Goal: Information Seeking & Learning: Find contact information

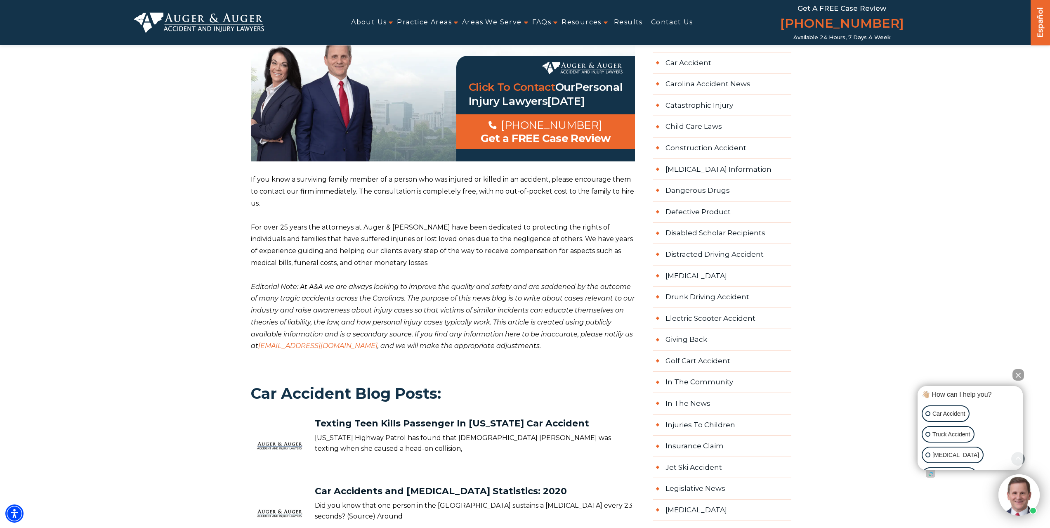
scroll to position [535, 0]
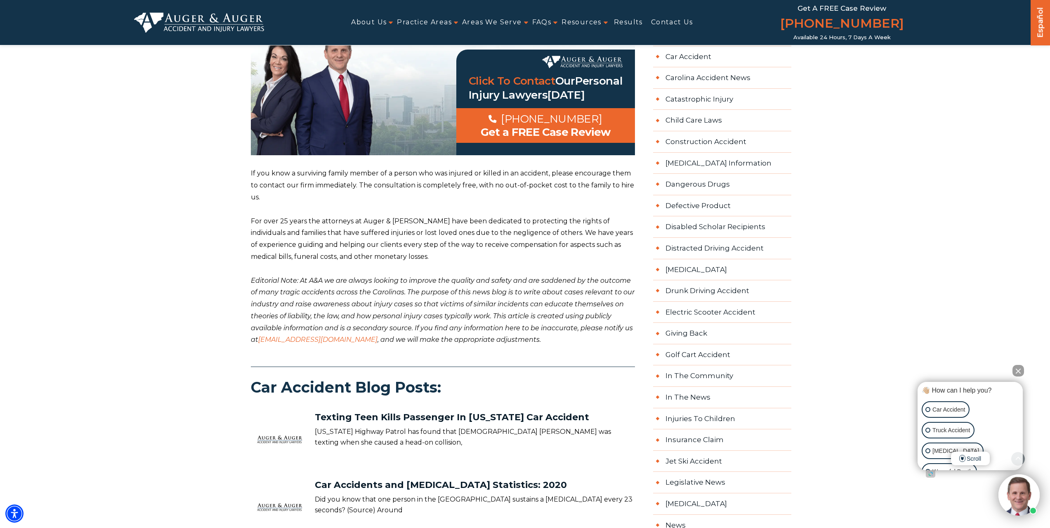
click at [298, 335] on link "vip@www.augerlaw.com" at bounding box center [317, 339] width 119 height 8
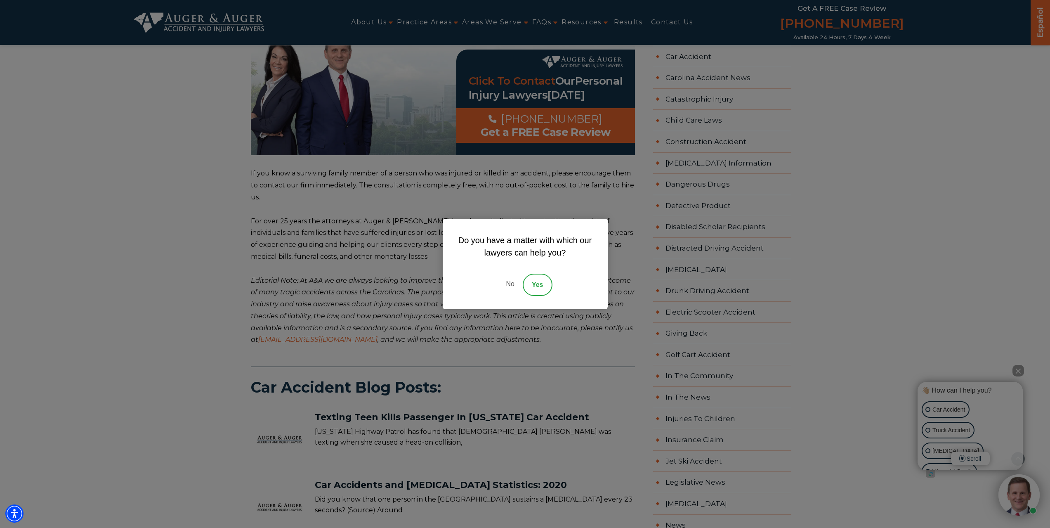
click at [511, 286] on link "No" at bounding box center [510, 285] width 25 height 22
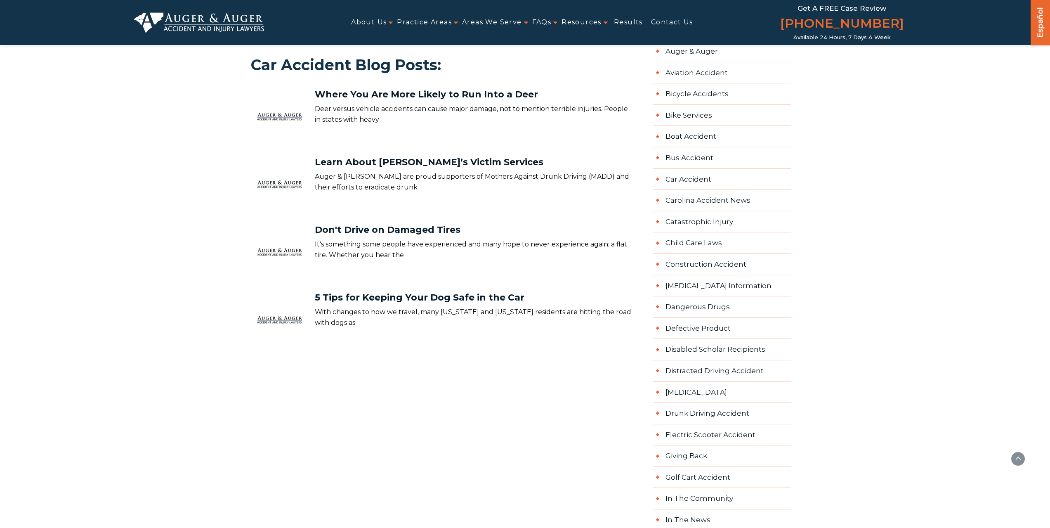
scroll to position [165, 0]
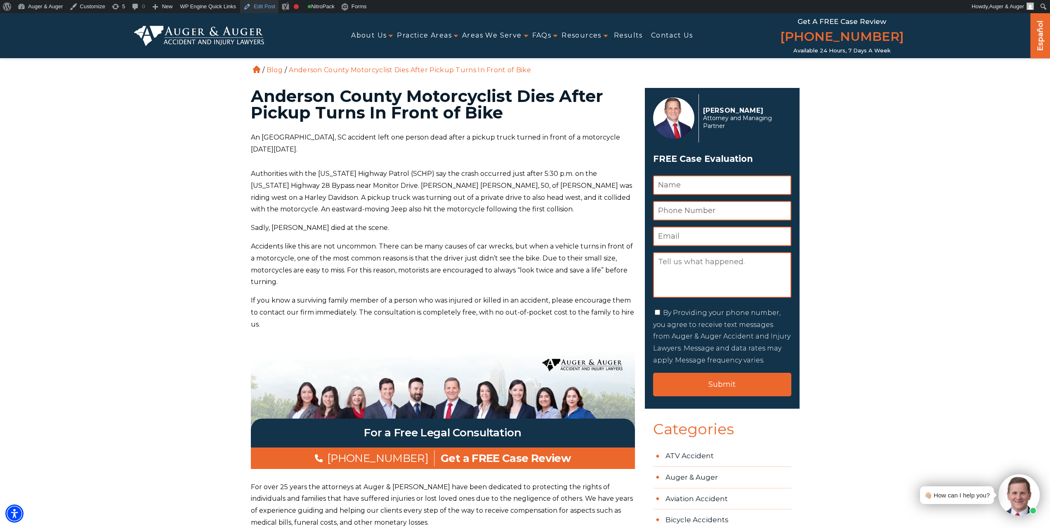
click at [254, 3] on link "Edit Post" at bounding box center [259, 6] width 38 height 13
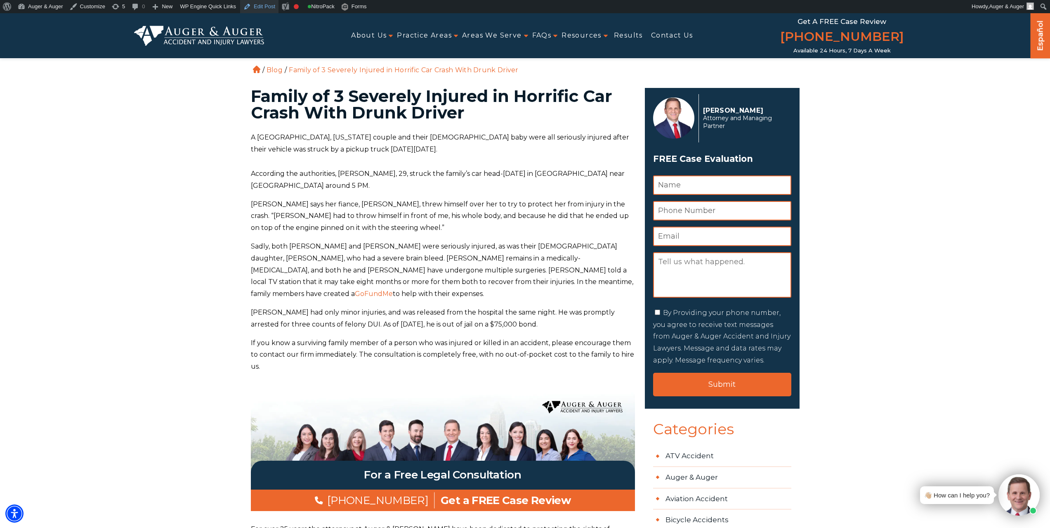
click at [265, 5] on link "Edit Post" at bounding box center [259, 6] width 38 height 13
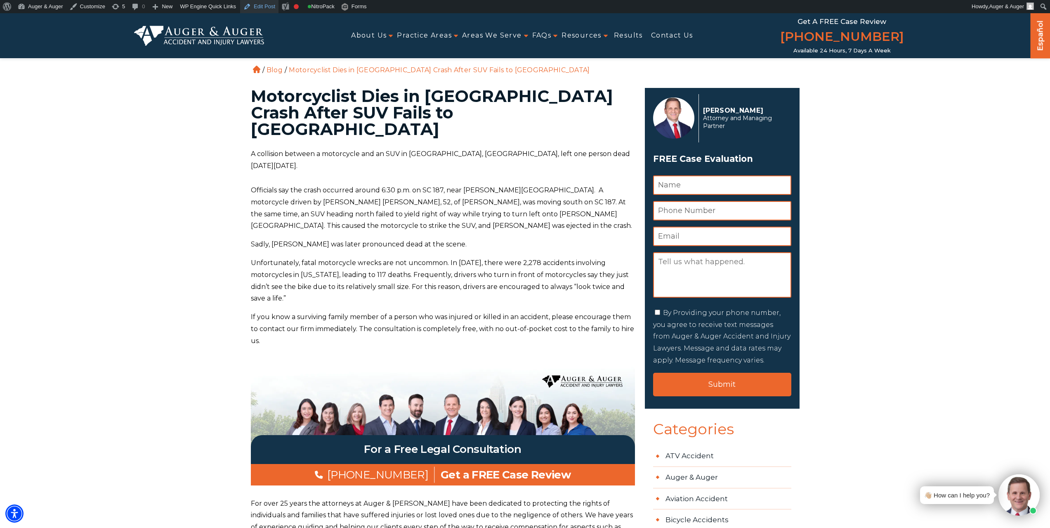
click at [261, 5] on link "Edit Post" at bounding box center [259, 6] width 38 height 13
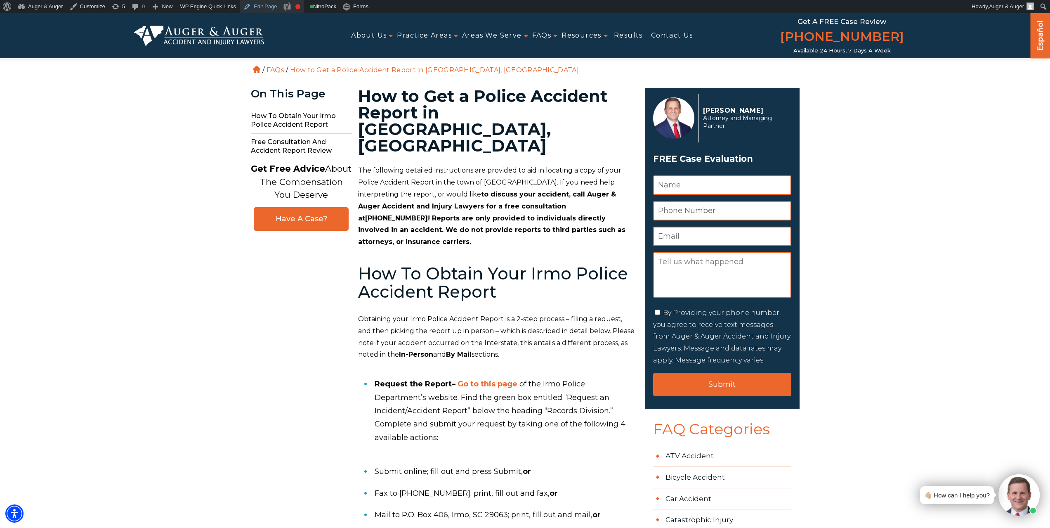
click at [264, 5] on link "Edit Page" at bounding box center [260, 6] width 40 height 13
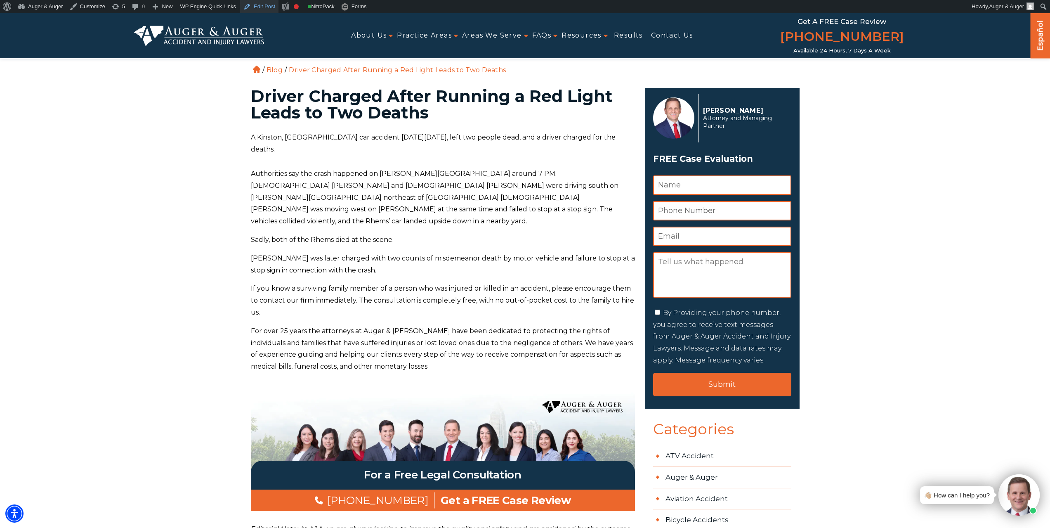
click at [261, 7] on link "Edit Post" at bounding box center [259, 6] width 38 height 13
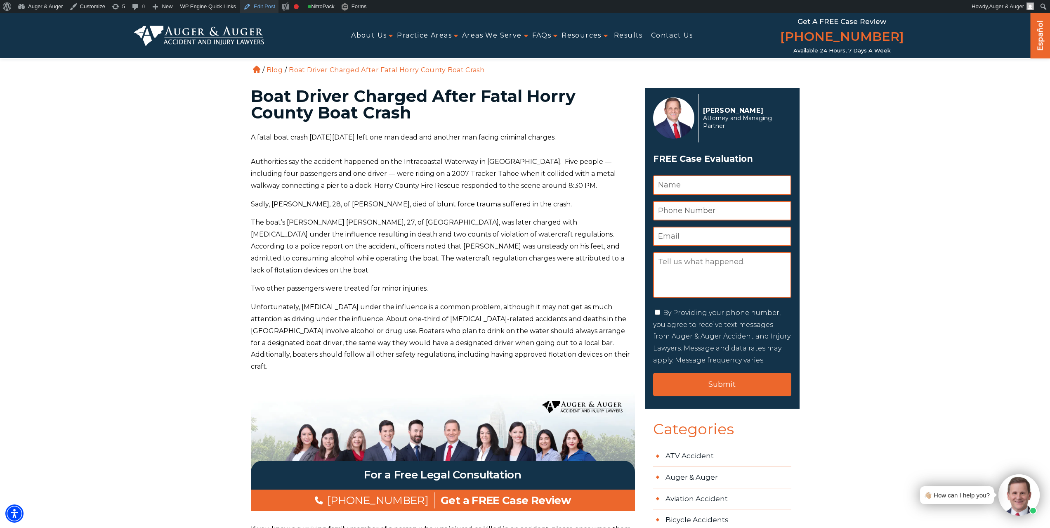
click at [252, 5] on link "Edit Post" at bounding box center [259, 6] width 38 height 13
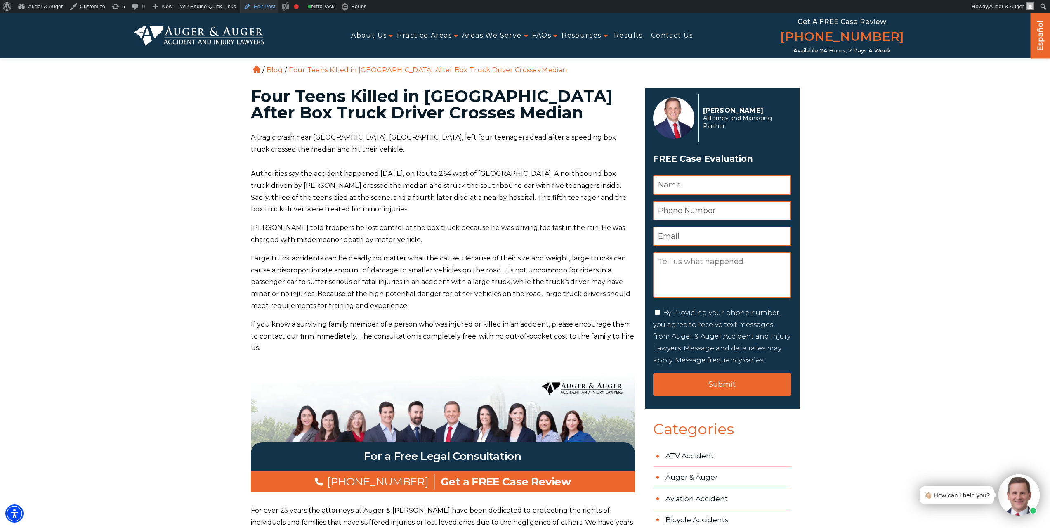
click at [255, 5] on link "Edit Post" at bounding box center [259, 6] width 38 height 13
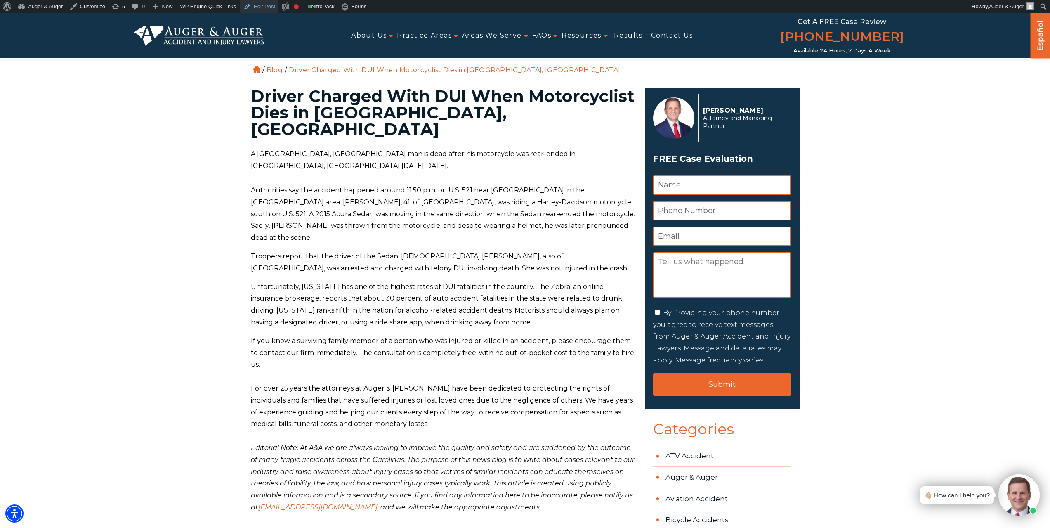
click at [265, 4] on link "Edit Post" at bounding box center [259, 6] width 38 height 13
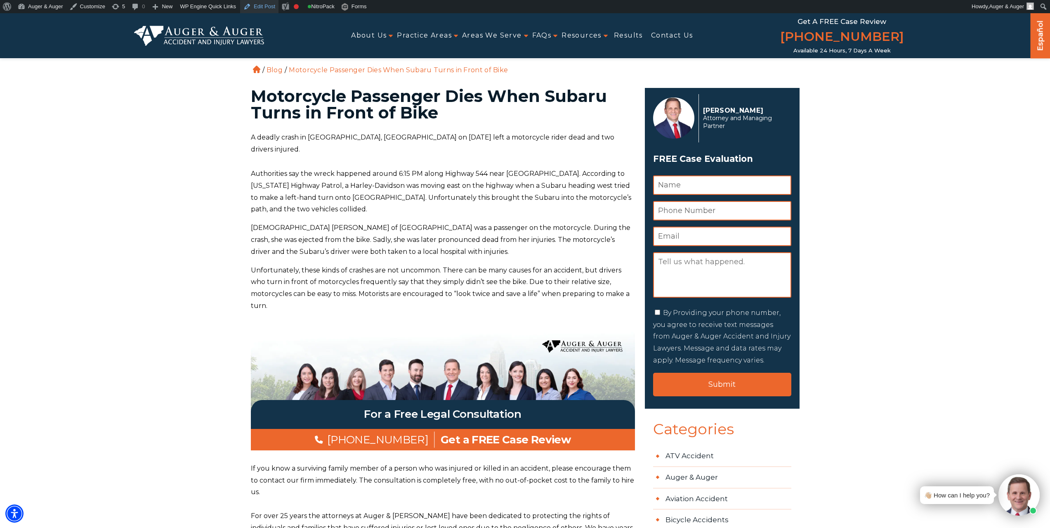
click at [261, 7] on link "Edit Post" at bounding box center [259, 6] width 38 height 13
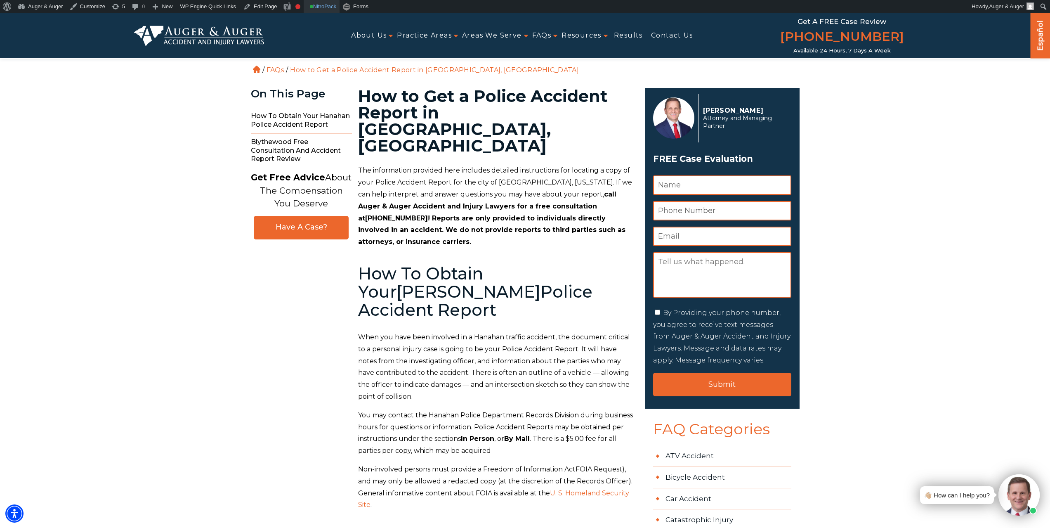
click at [260, 7] on link "Edit Page" at bounding box center [260, 6] width 40 height 13
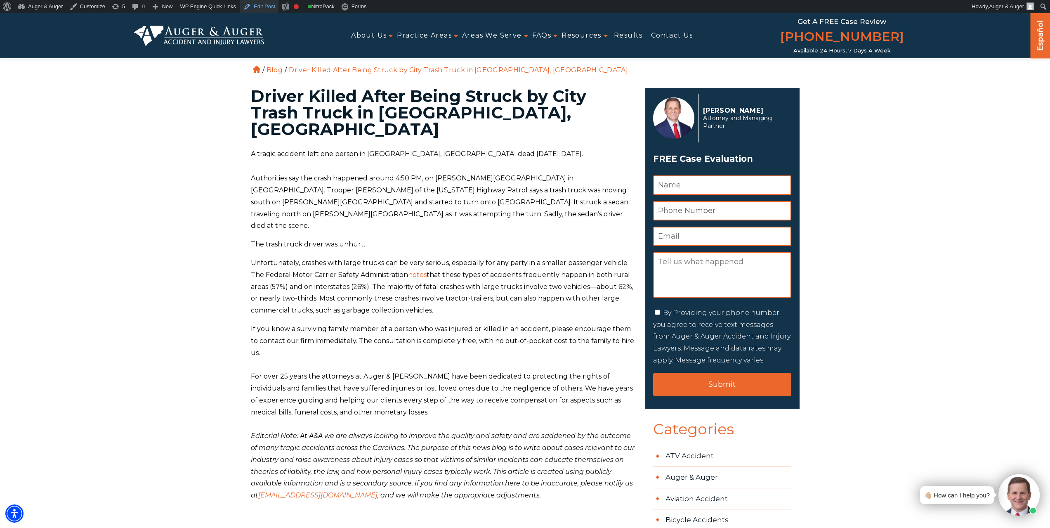
click at [261, 7] on link "Edit Post" at bounding box center [259, 6] width 38 height 13
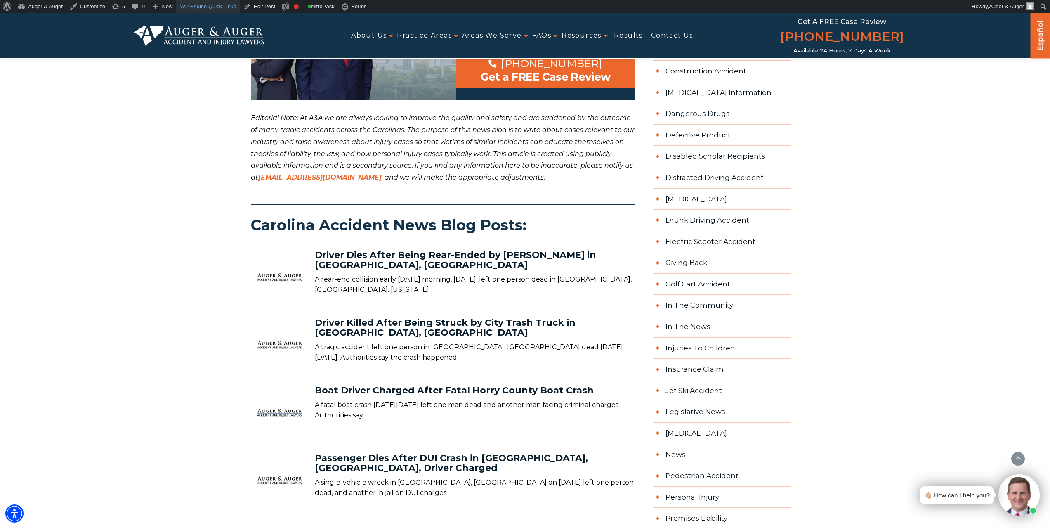
scroll to position [330, 0]
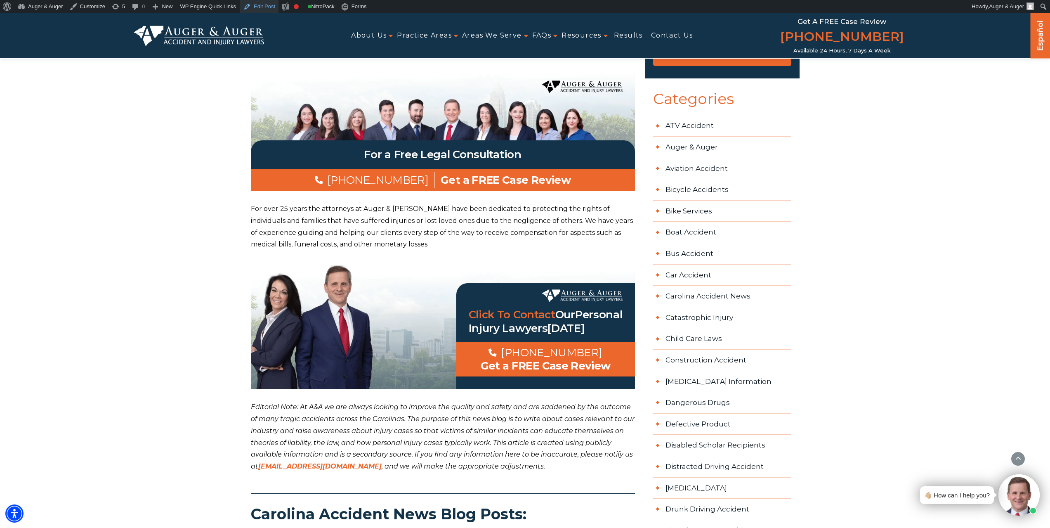
click at [261, 7] on link "Edit Post" at bounding box center [259, 6] width 38 height 13
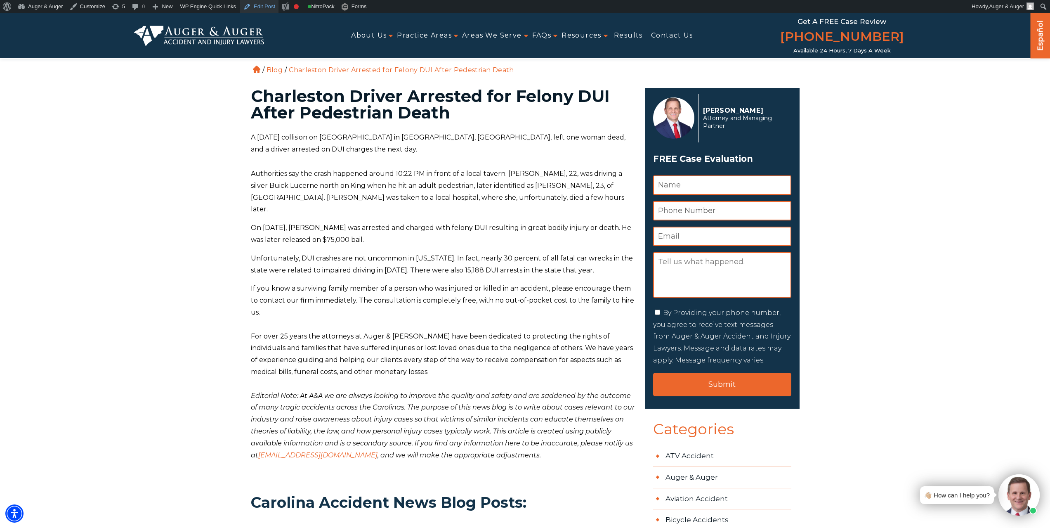
drag, startPoint x: 262, startPoint y: 5, endPoint x: 270, endPoint y: 0, distance: 9.5
click at [262, 5] on link "Edit Post" at bounding box center [259, 6] width 38 height 13
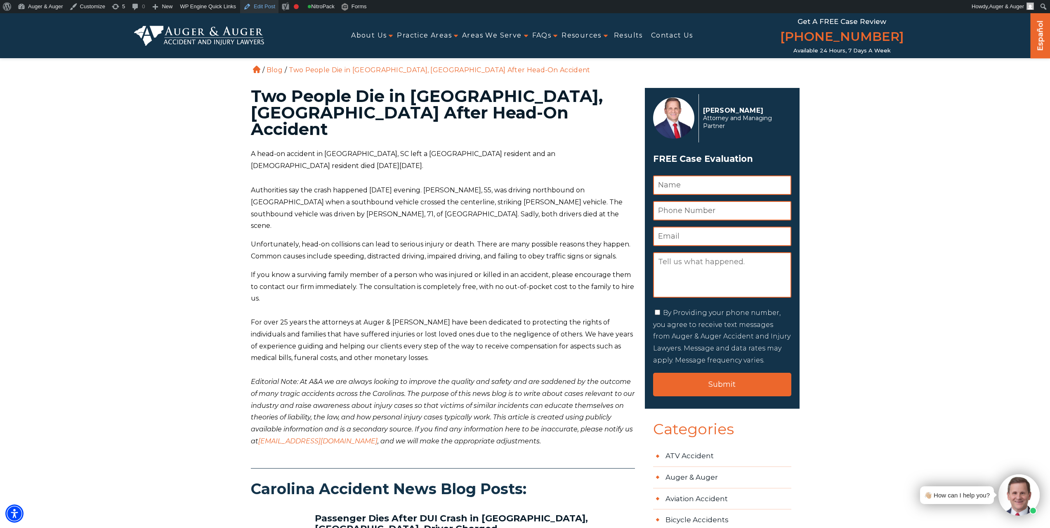
click at [265, 5] on link "Edit Post" at bounding box center [259, 6] width 38 height 13
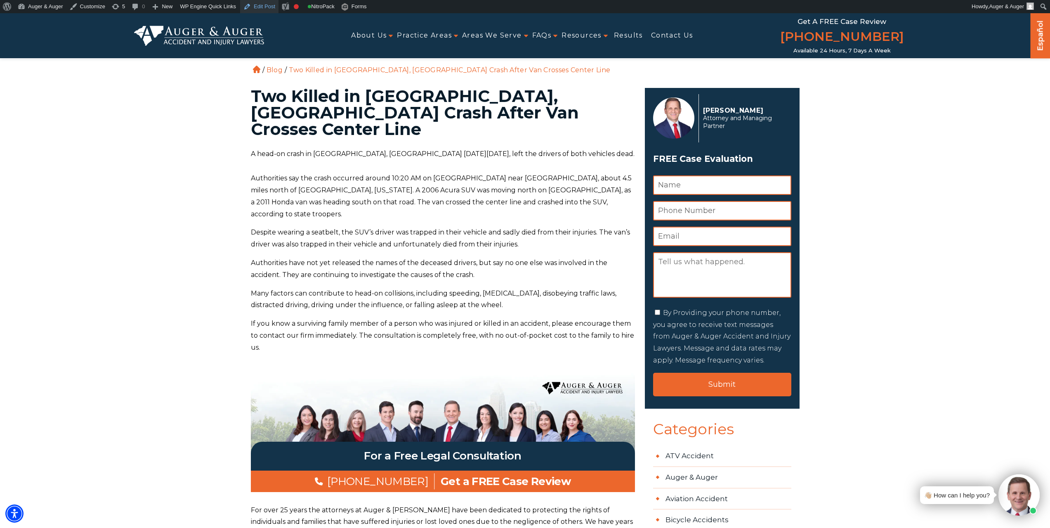
click at [264, 4] on link "Edit Post" at bounding box center [259, 6] width 38 height 13
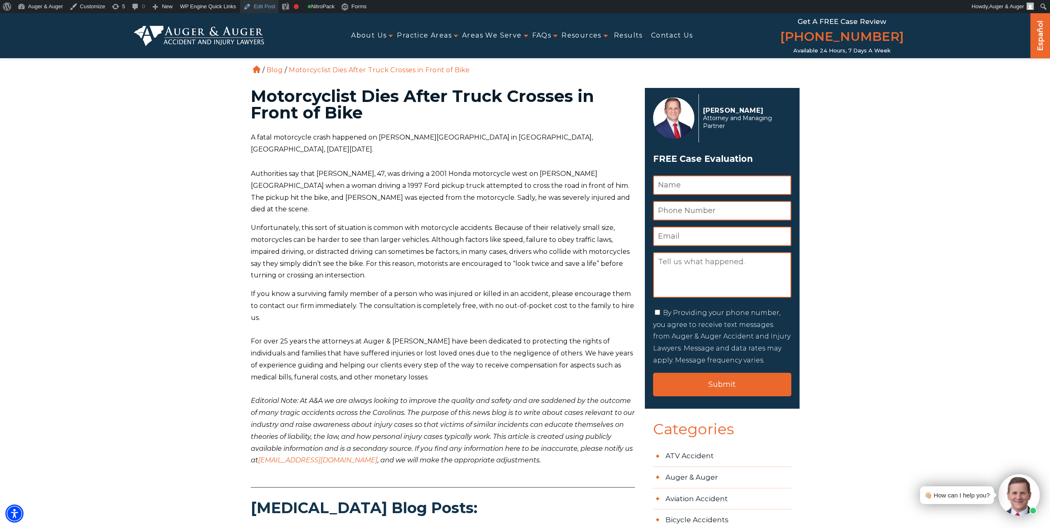
click at [256, 9] on link "Edit Post" at bounding box center [259, 6] width 38 height 13
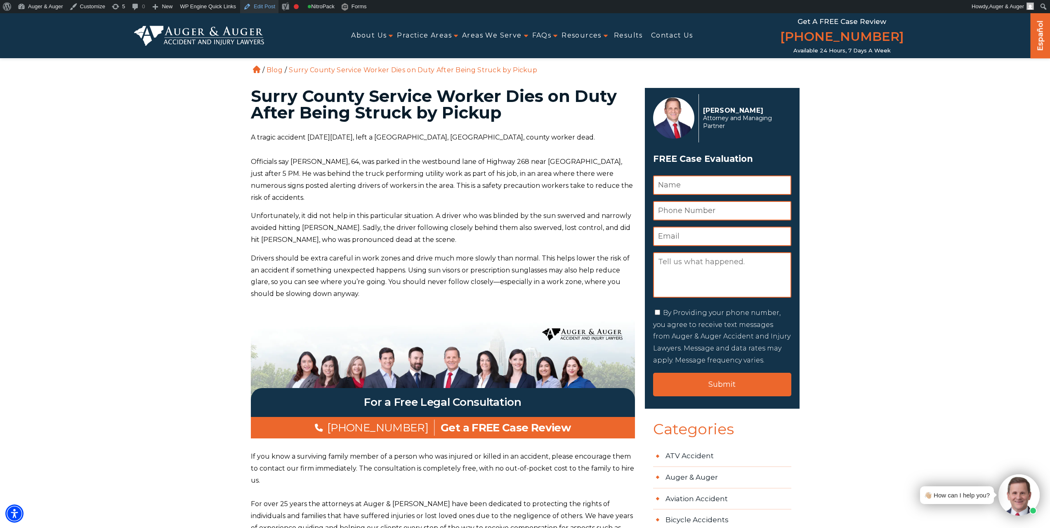
click at [265, 6] on link "Edit Post" at bounding box center [259, 6] width 38 height 13
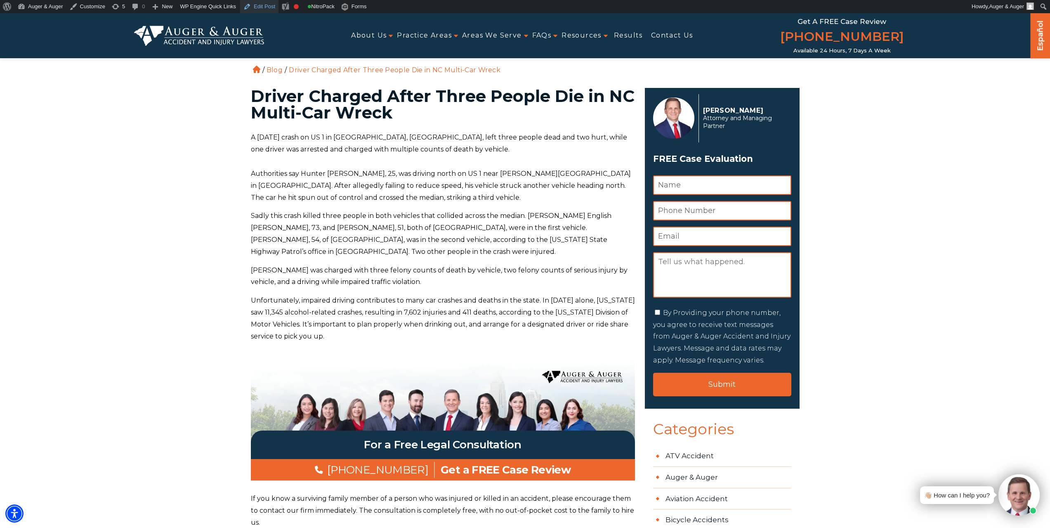
click at [252, 5] on link "Edit Post" at bounding box center [259, 6] width 38 height 13
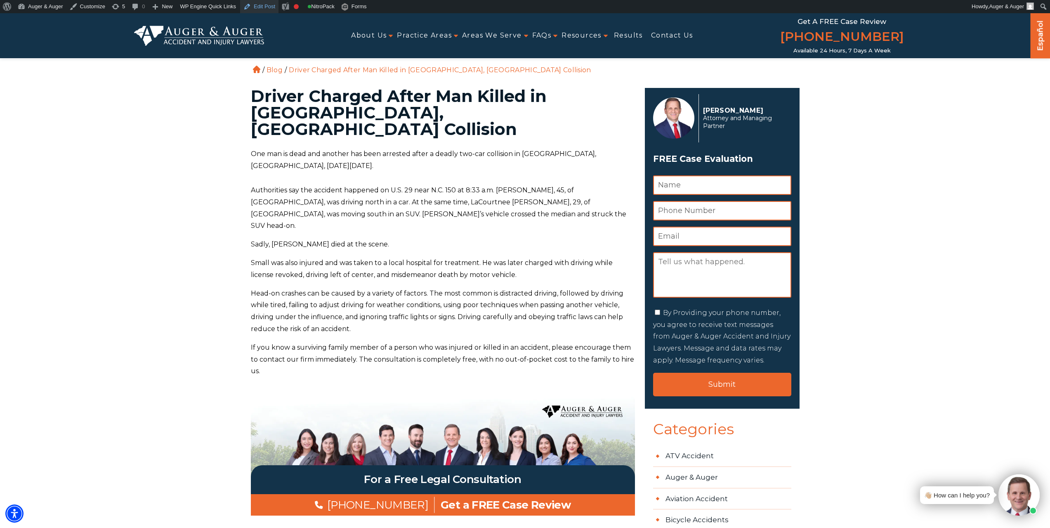
click at [260, 6] on link "Edit Post" at bounding box center [259, 6] width 38 height 13
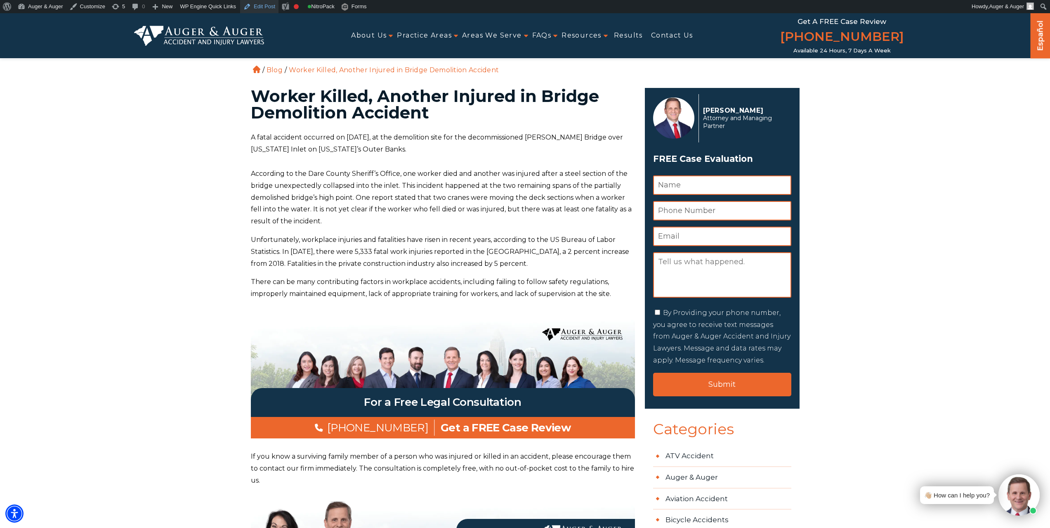
click at [250, 7] on link "Edit Post" at bounding box center [259, 6] width 38 height 13
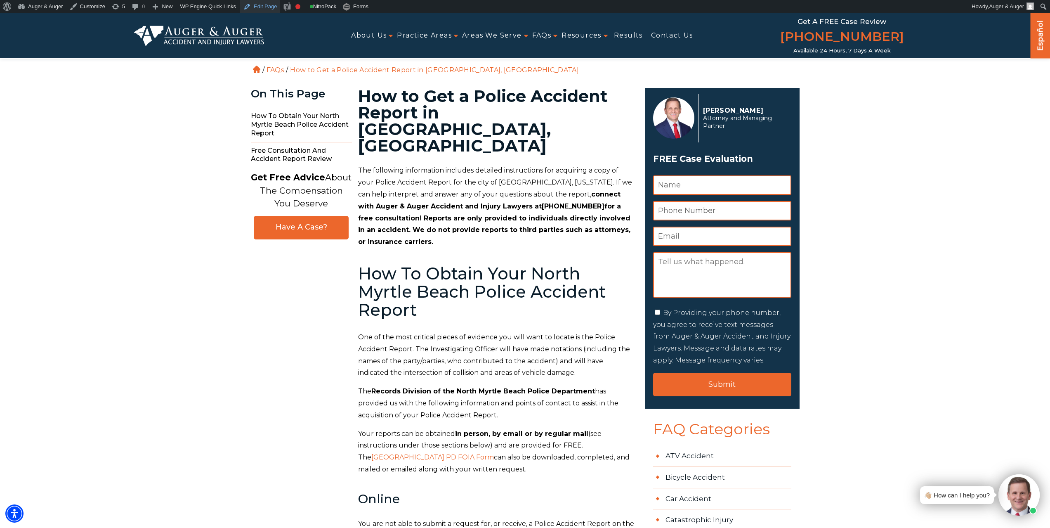
click at [251, 7] on link "Edit Page" at bounding box center [260, 6] width 40 height 13
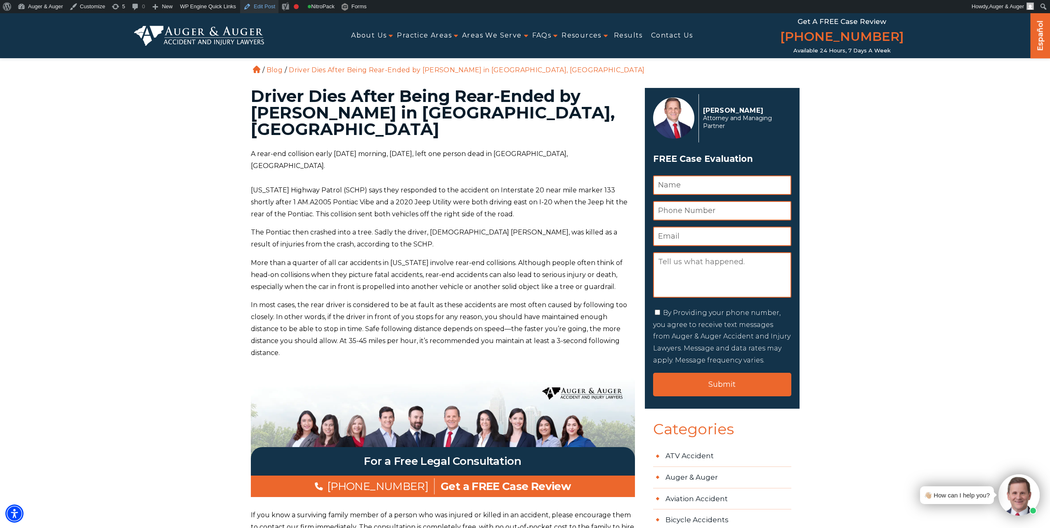
click at [255, 11] on link "Edit Post" at bounding box center [259, 6] width 38 height 13
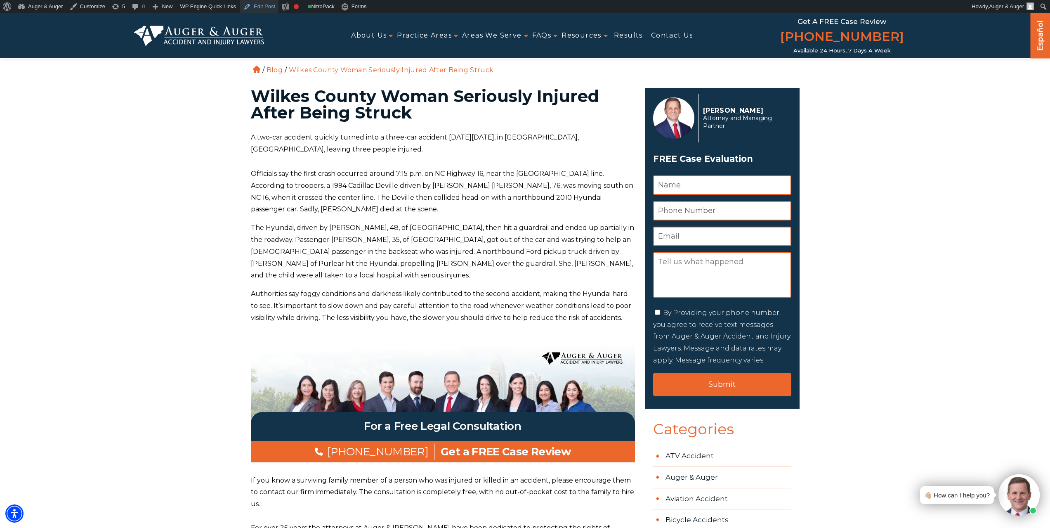
click at [258, 9] on link "Edit Post" at bounding box center [259, 6] width 38 height 13
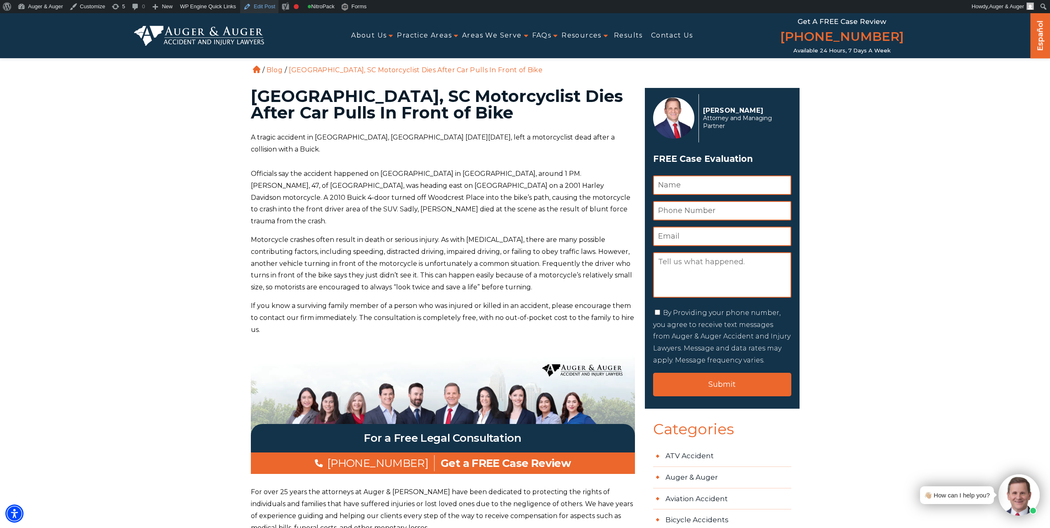
click at [250, 8] on link "Edit Post" at bounding box center [259, 6] width 38 height 13
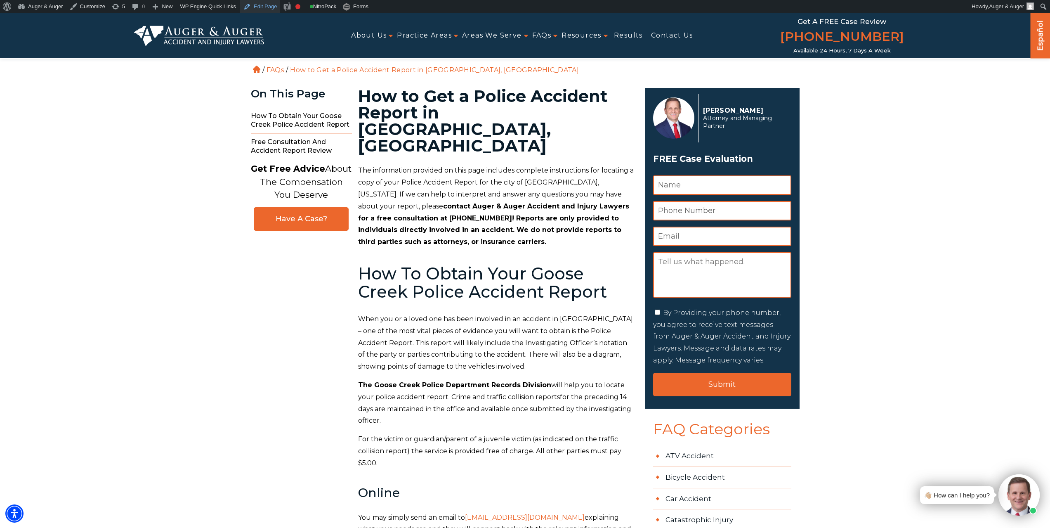
drag, startPoint x: 255, startPoint y: 5, endPoint x: 564, endPoint y: 0, distance: 308.3
click at [255, 5] on link "Edit Page" at bounding box center [260, 6] width 40 height 13
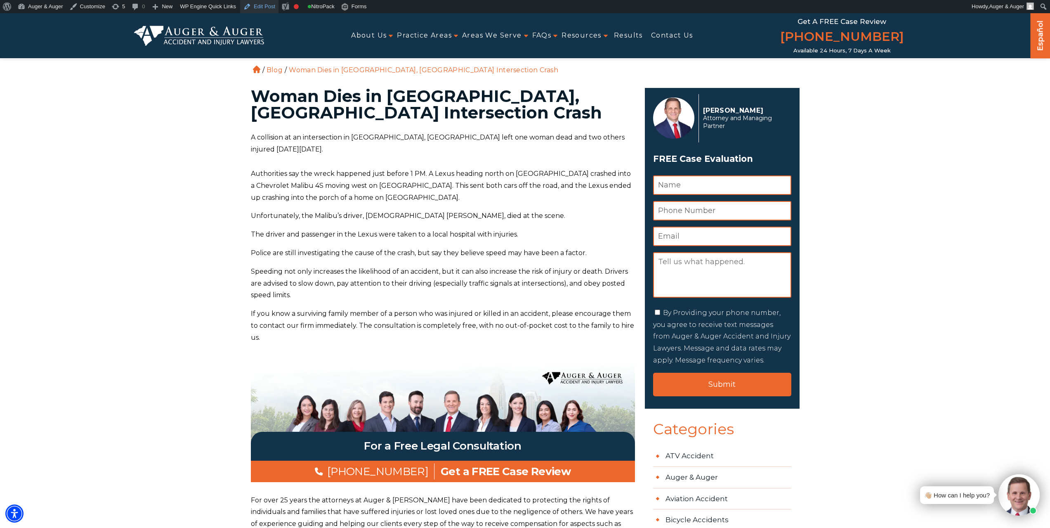
click at [268, 5] on link "Edit Post" at bounding box center [259, 6] width 38 height 13
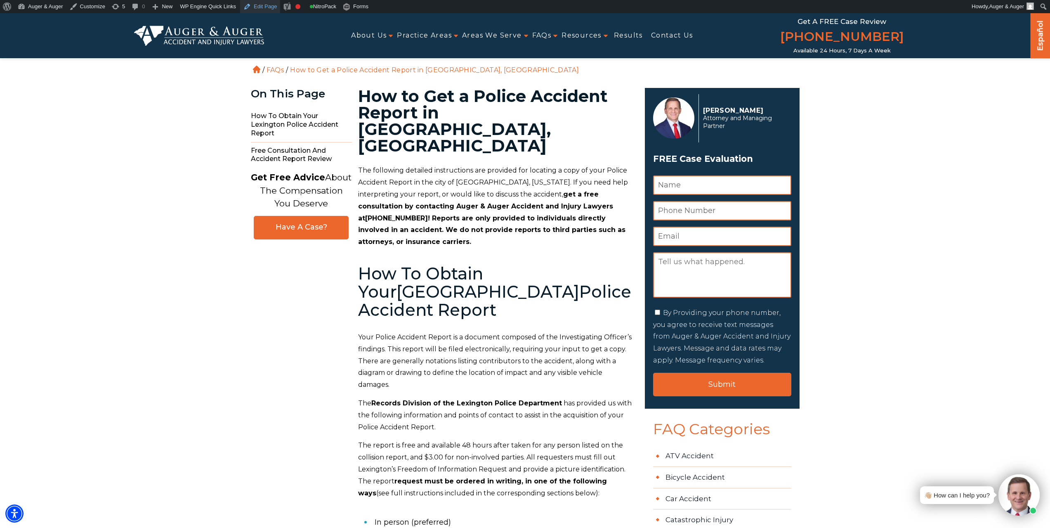
click at [255, 5] on link "Edit Page" at bounding box center [260, 6] width 40 height 13
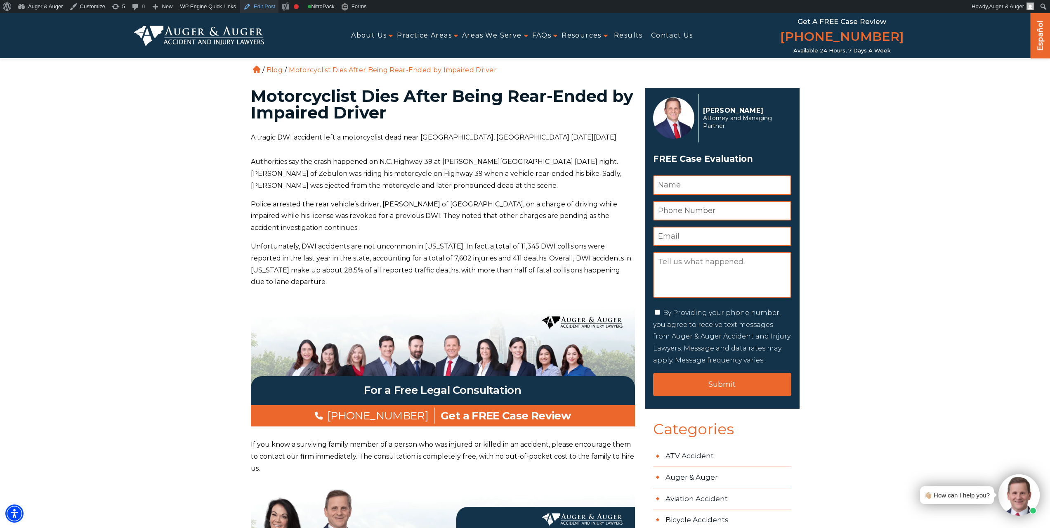
click at [249, 9] on link "Edit Post" at bounding box center [259, 6] width 38 height 13
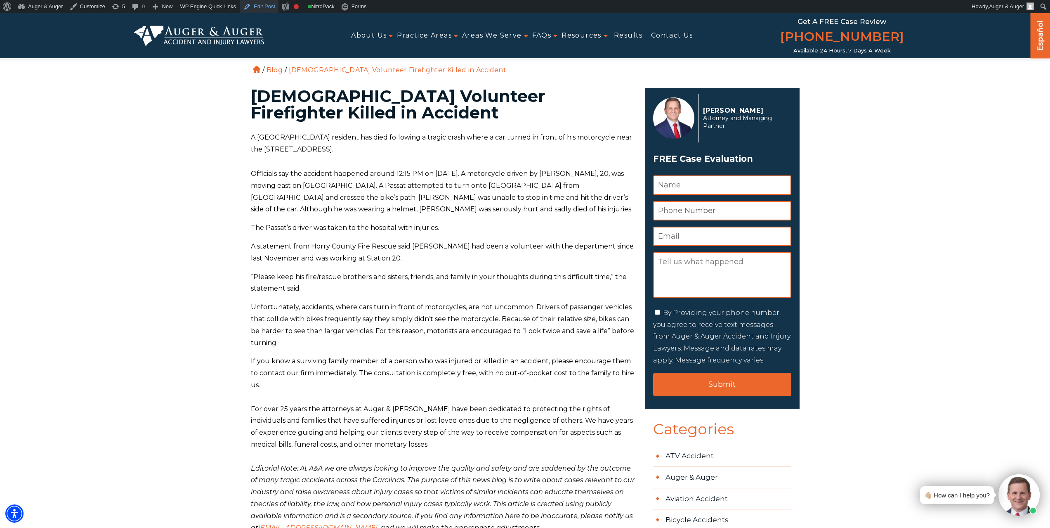
click at [259, 4] on link "Edit Post" at bounding box center [259, 6] width 38 height 13
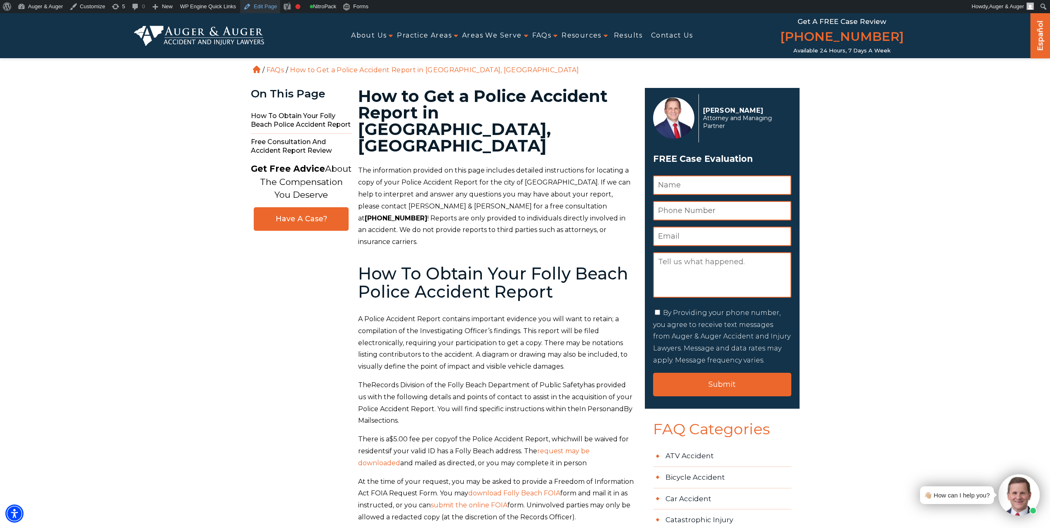
click at [257, 7] on link "Edit Page" at bounding box center [260, 6] width 40 height 13
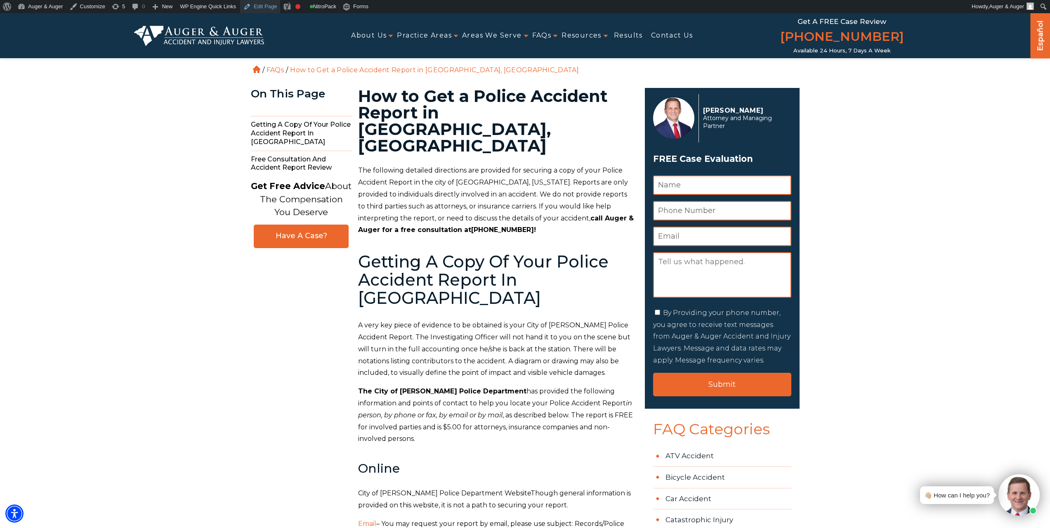
click at [262, 9] on link "Edit Page" at bounding box center [260, 6] width 40 height 13
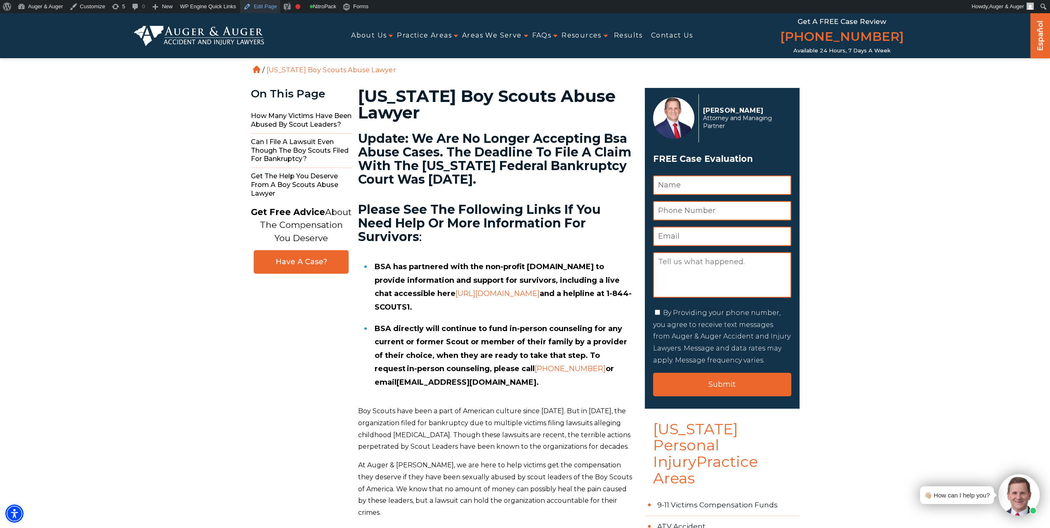
click at [255, 5] on link "Edit Page" at bounding box center [260, 6] width 40 height 13
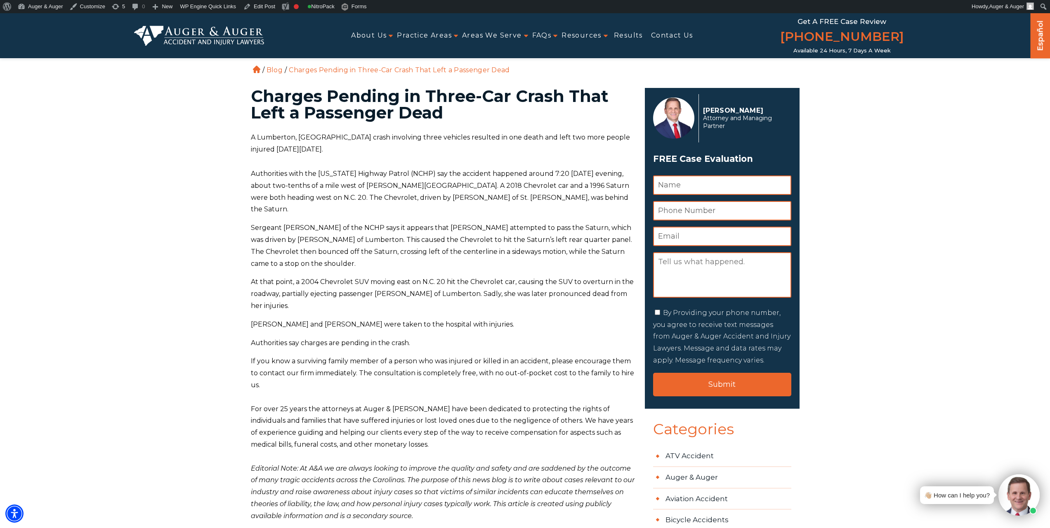
scroll to position [206, 0]
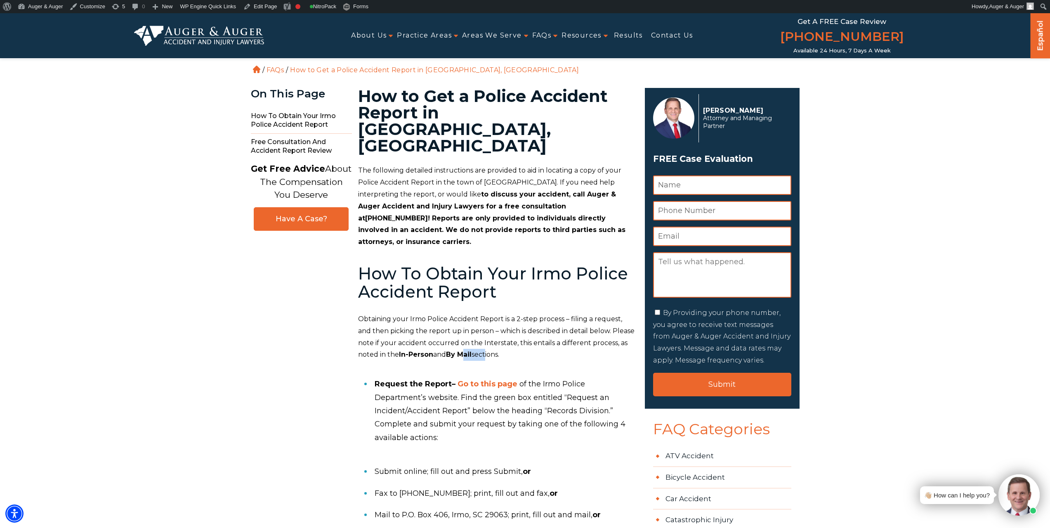
drag, startPoint x: 503, startPoint y: 311, endPoint x: 525, endPoint y: 309, distance: 22.3
click at [525, 313] on p "Obtaining your Irmo Police Accident Report is a 2-step process – filing a reque…" at bounding box center [496, 336] width 277 height 47
click at [499, 350] on span "sections." at bounding box center [486, 354] width 28 height 8
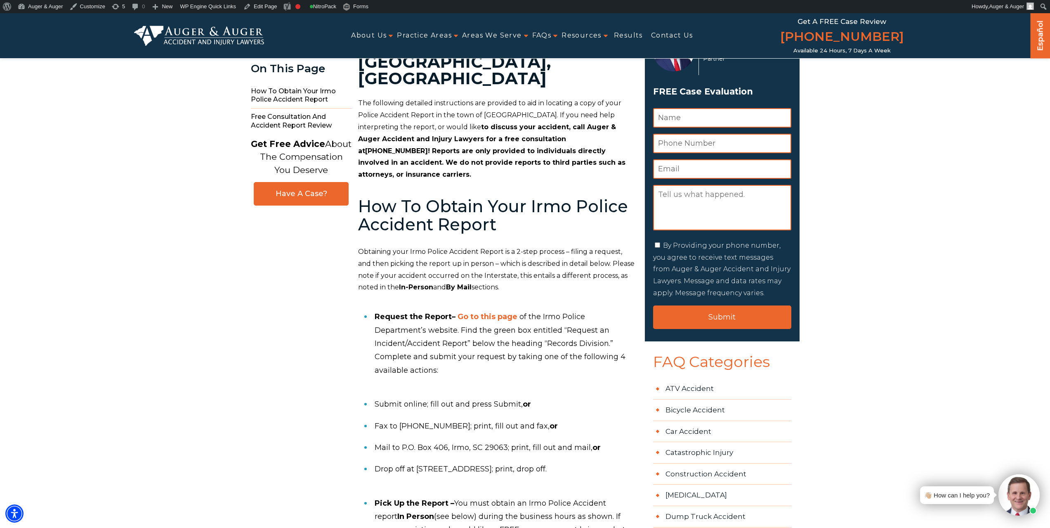
scroll to position [206, 0]
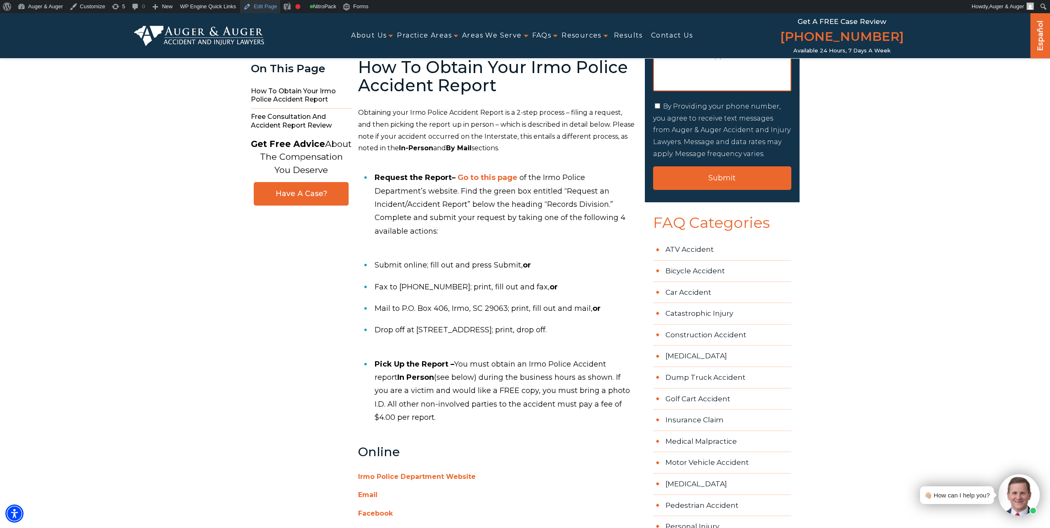
click at [258, 3] on link "Edit Page" at bounding box center [260, 6] width 40 height 13
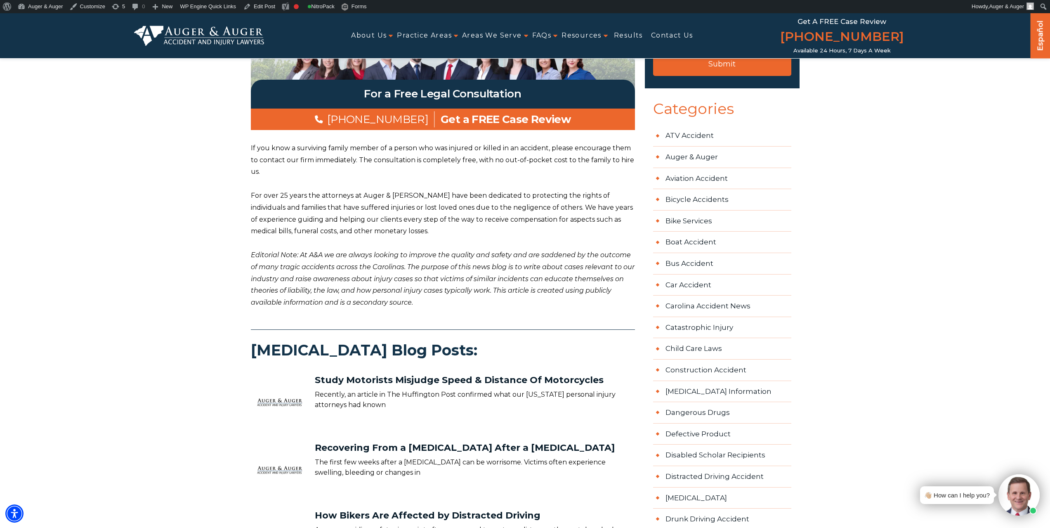
scroll to position [330, 0]
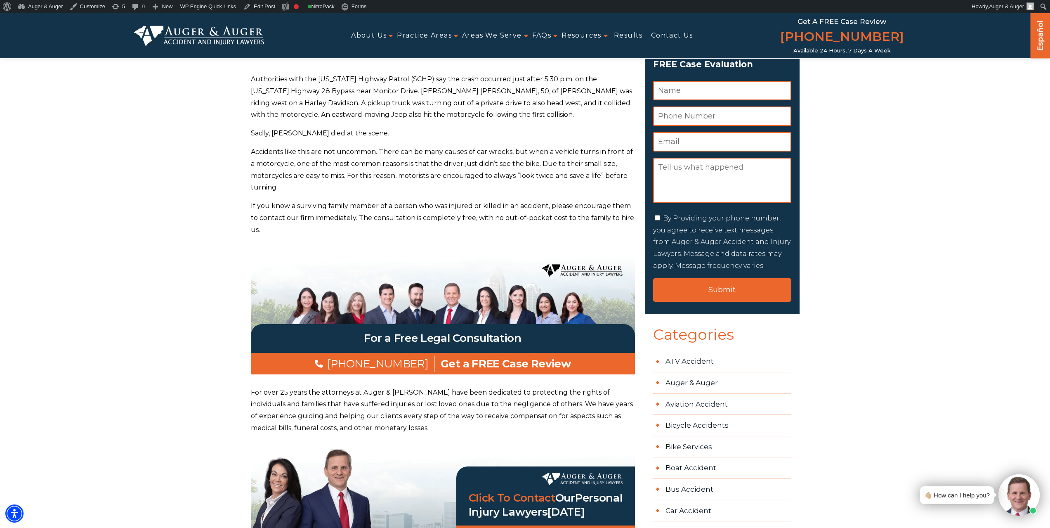
scroll to position [330, 0]
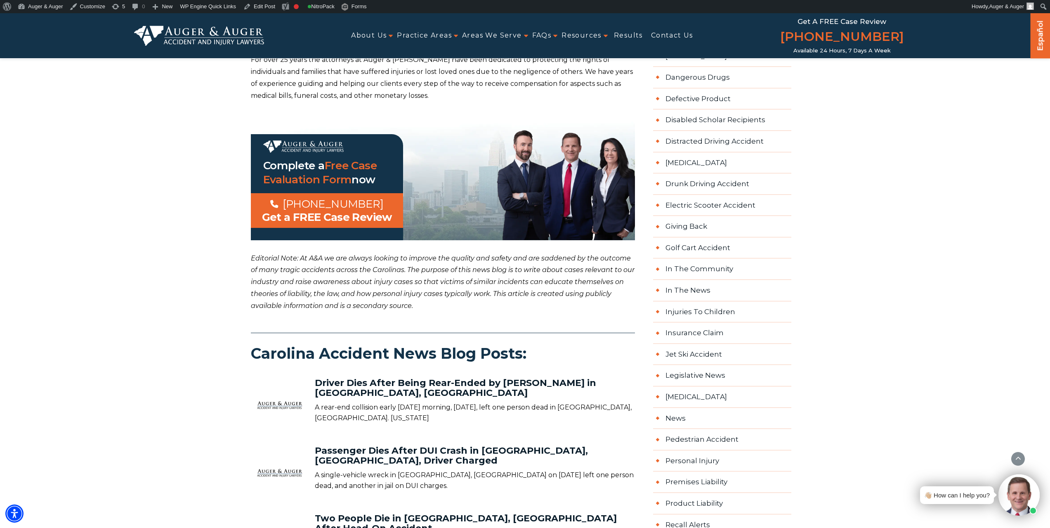
scroll to position [660, 0]
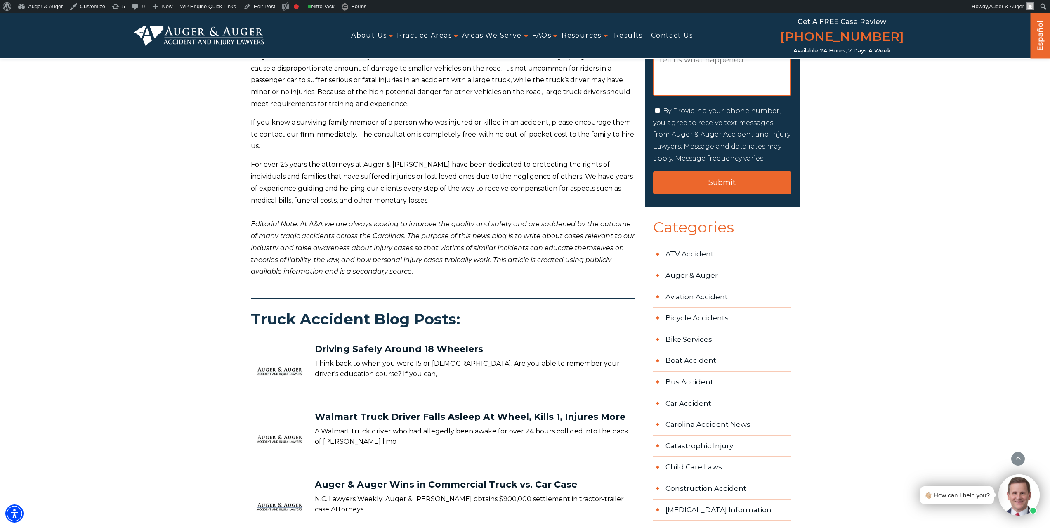
scroll to position [41, 0]
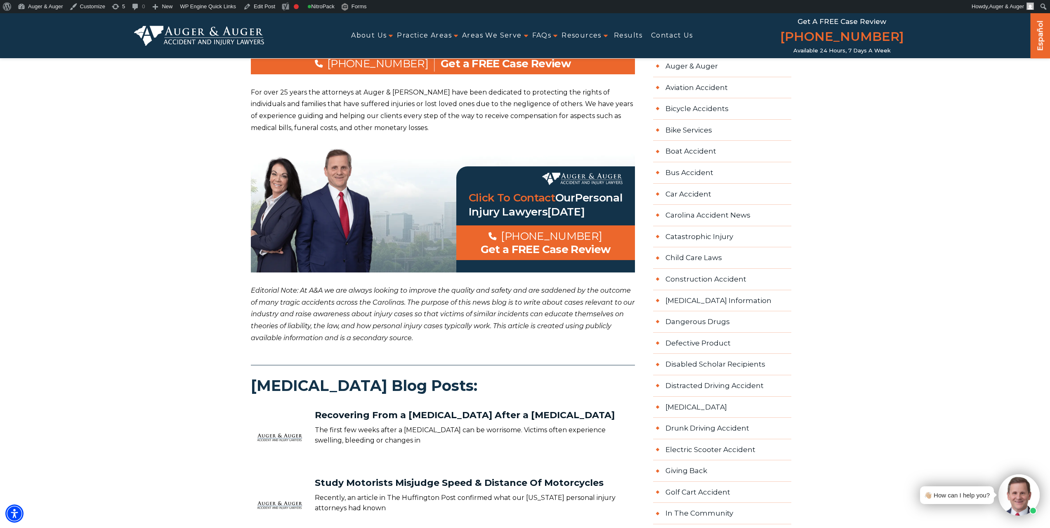
scroll to position [413, 0]
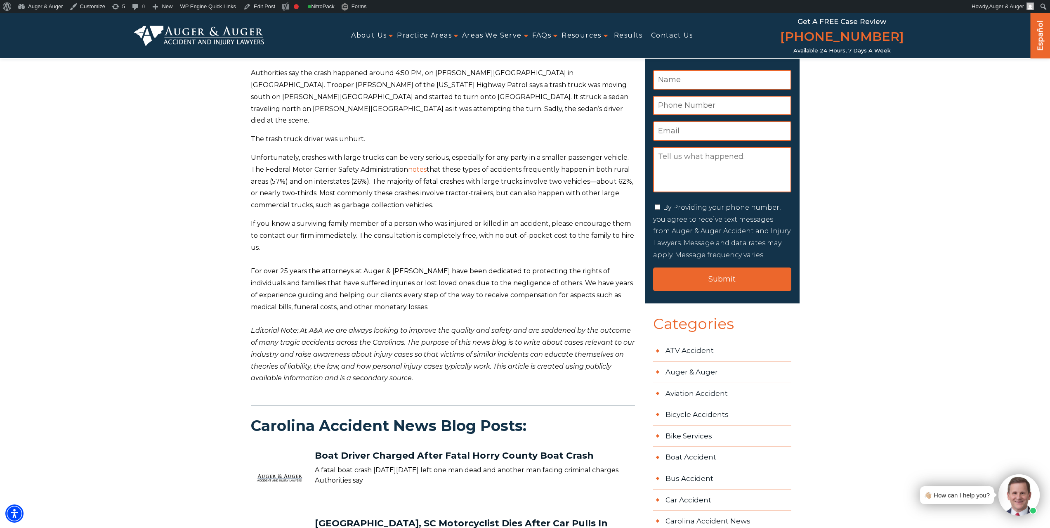
scroll to position [248, 0]
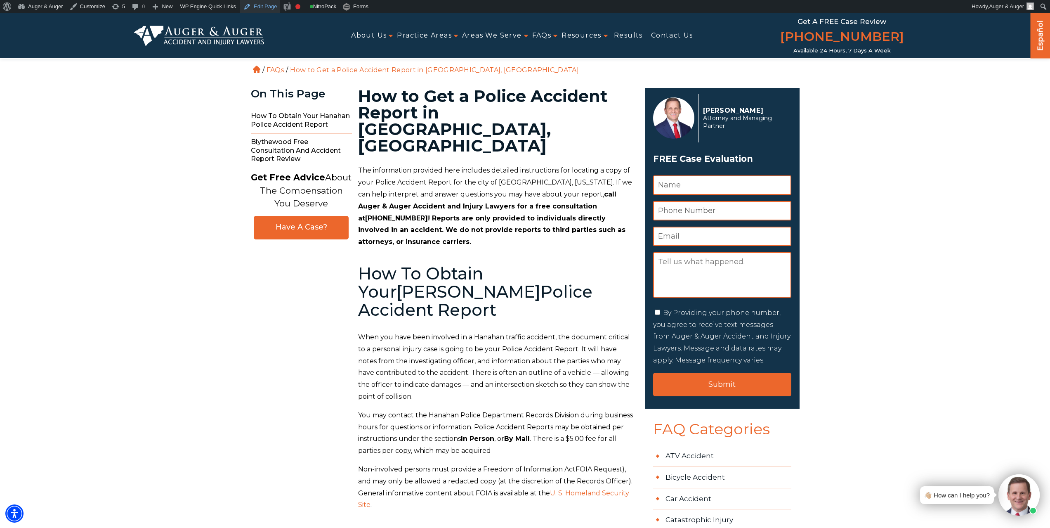
click at [266, 6] on link "Edit Page" at bounding box center [260, 6] width 40 height 13
